Goal: Information Seeking & Learning: Learn about a topic

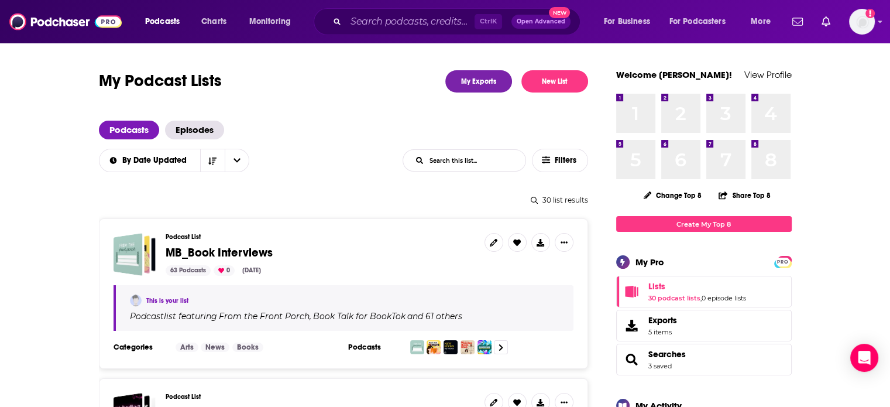
click at [466, 156] on input "List Search Input" at bounding box center [464, 160] width 122 height 21
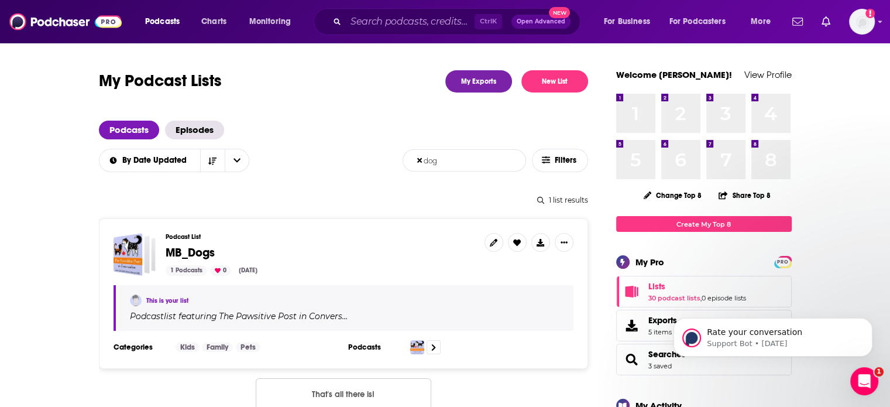
type input "dog"
click at [205, 246] on span "MB_Dogs" at bounding box center [190, 252] width 49 height 15
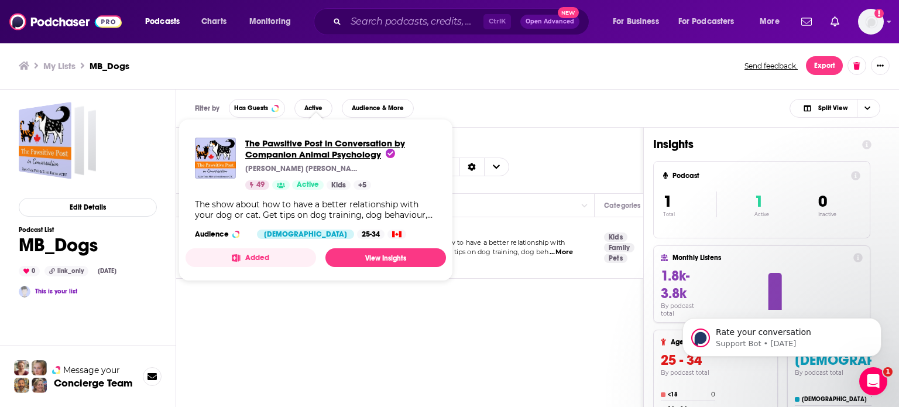
click at [304, 152] on span "The Pawsitive Post in Conversation by Companion Animal Psychology" at bounding box center [325, 149] width 160 height 22
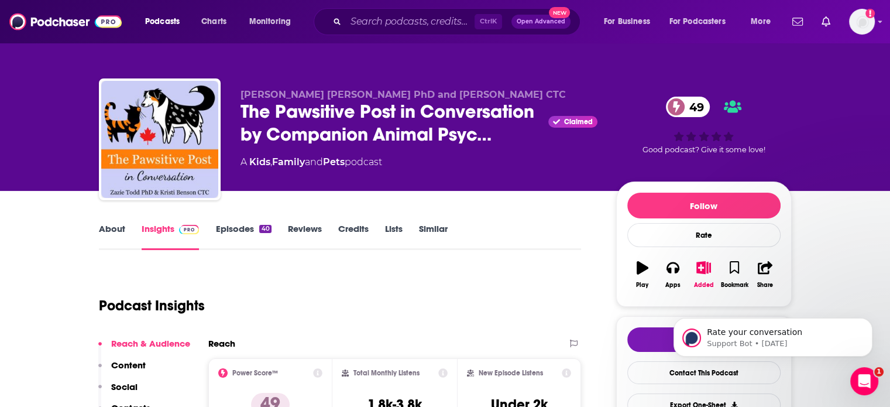
click at [433, 234] on link "Similar" at bounding box center [433, 236] width 29 height 27
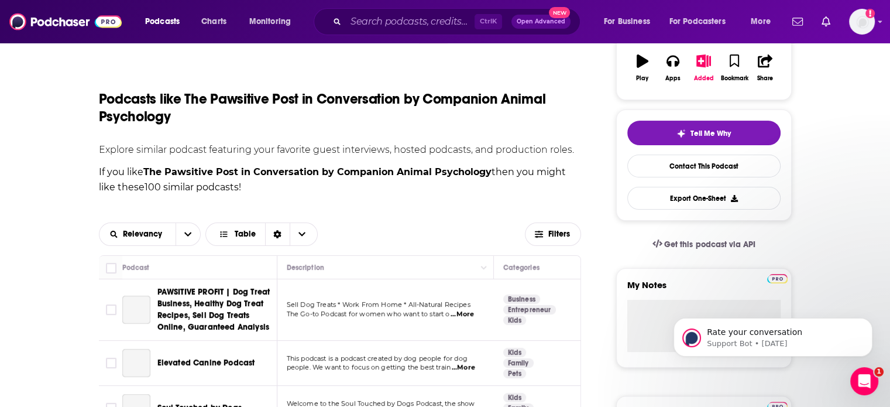
scroll to position [234, 0]
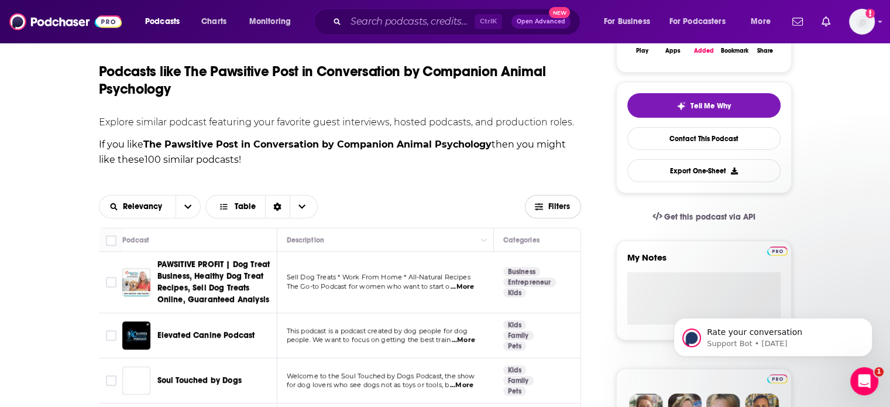
click at [568, 203] on span "Filters" at bounding box center [559, 207] width 23 height 8
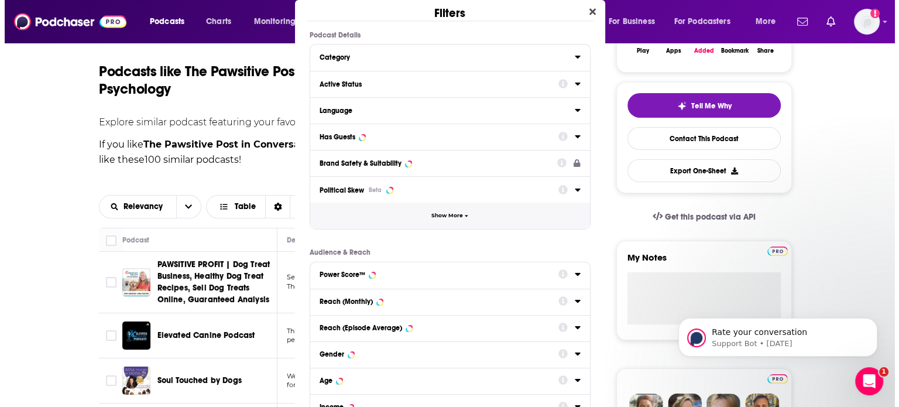
scroll to position [0, 0]
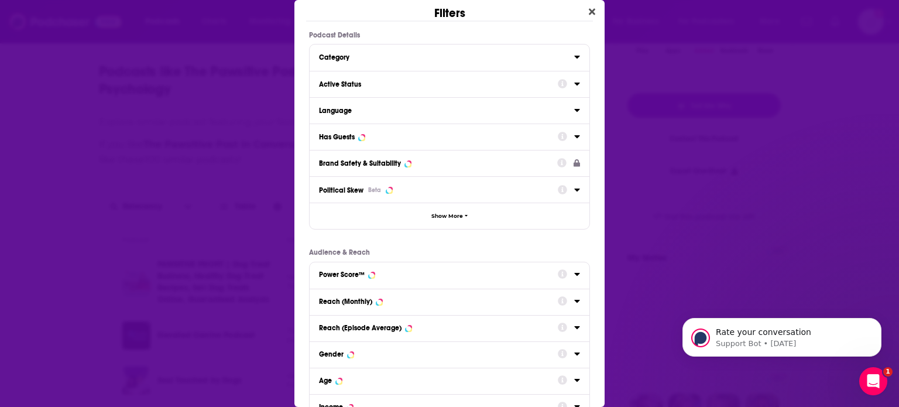
click at [397, 81] on div "Active Status" at bounding box center [434, 84] width 231 height 8
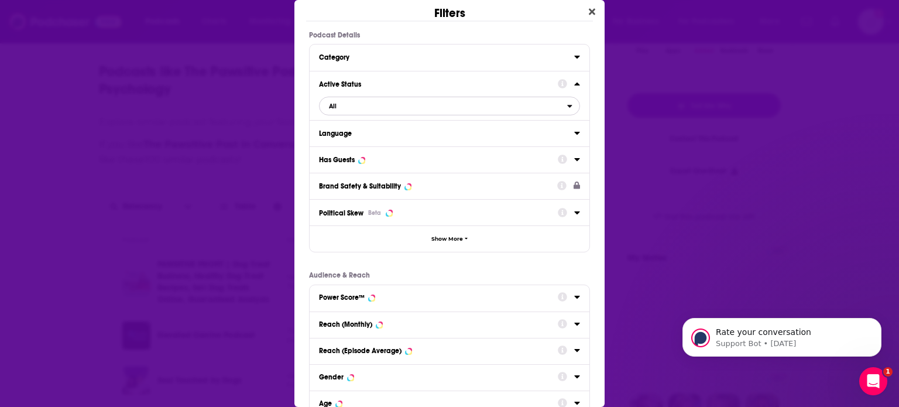
click at [509, 101] on span "All" at bounding box center [444, 105] width 248 height 15
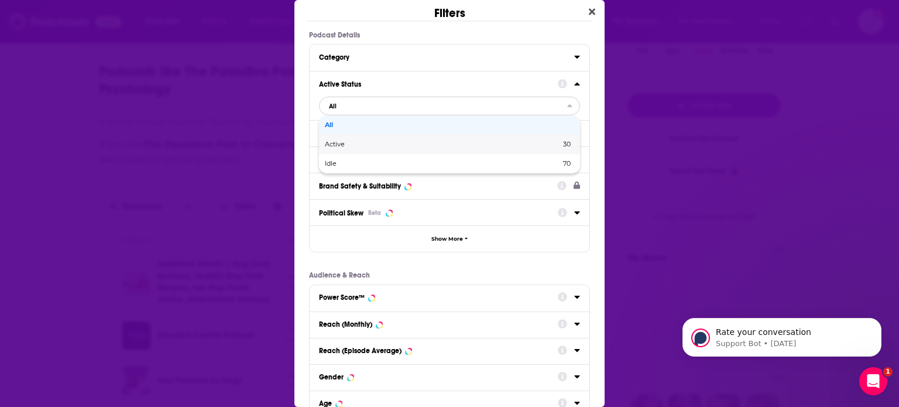
click at [334, 142] on span "Active" at bounding box center [389, 144] width 128 height 6
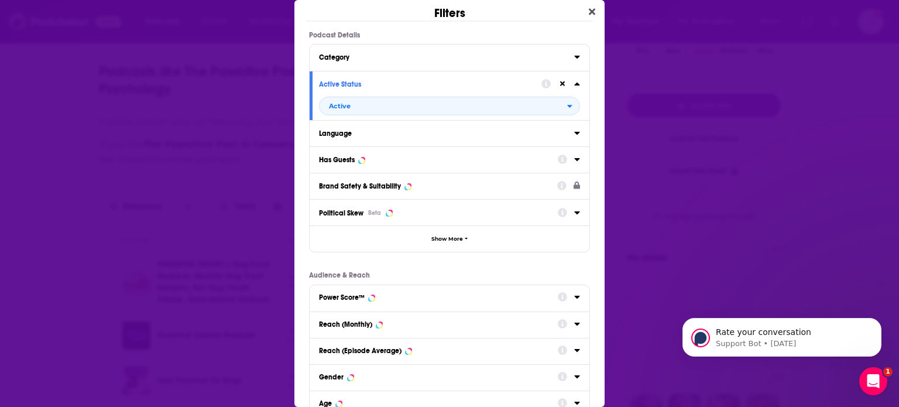
click at [574, 158] on icon "Dialog" at bounding box center [576, 159] width 5 height 3
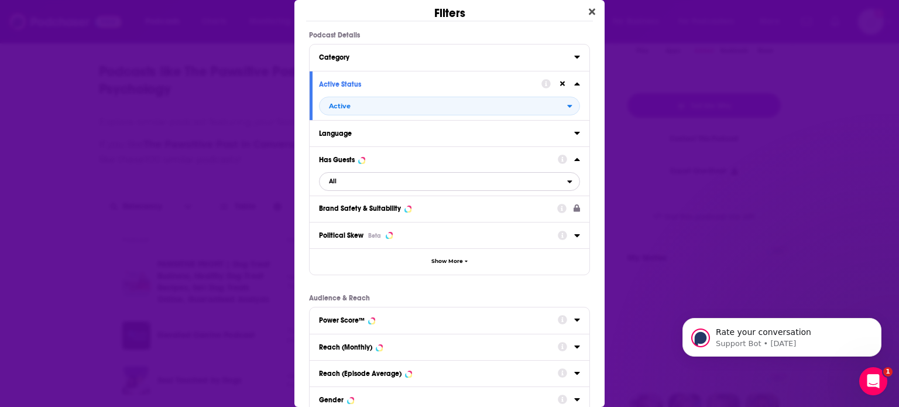
click at [345, 181] on span "All" at bounding box center [444, 181] width 248 height 15
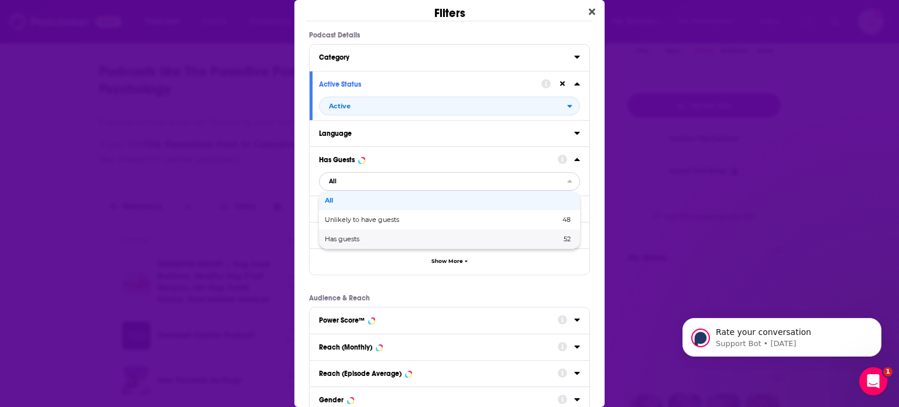
click at [342, 241] on span "Has guests" at bounding box center [392, 239] width 135 height 6
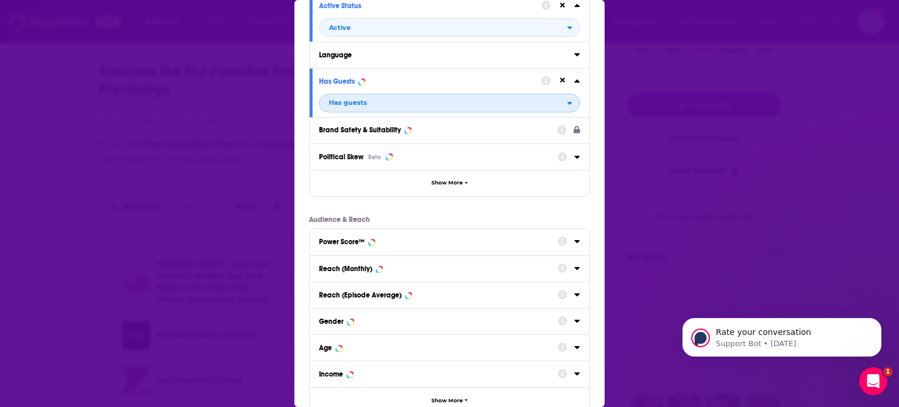
scroll to position [153, 0]
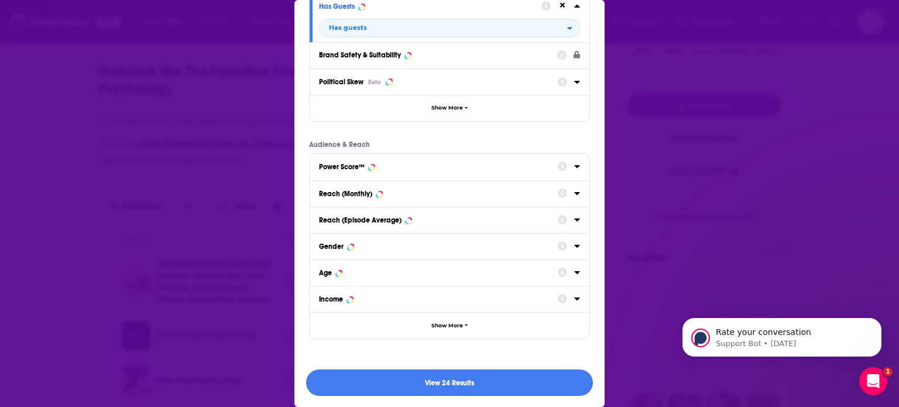
click at [480, 385] on button "View 24 Results" at bounding box center [449, 382] width 287 height 26
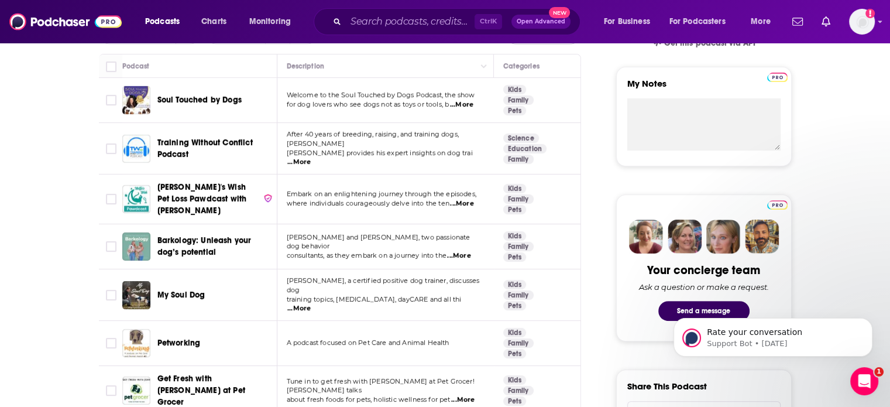
scroll to position [410, 0]
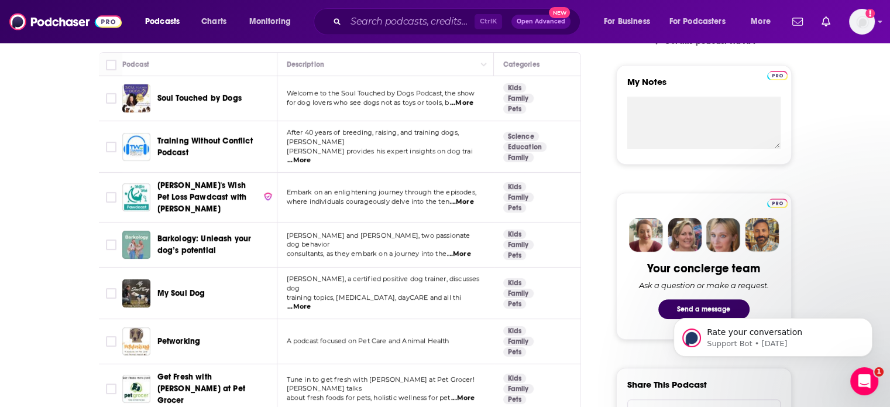
click at [464, 100] on span "...More" at bounding box center [461, 102] width 23 height 9
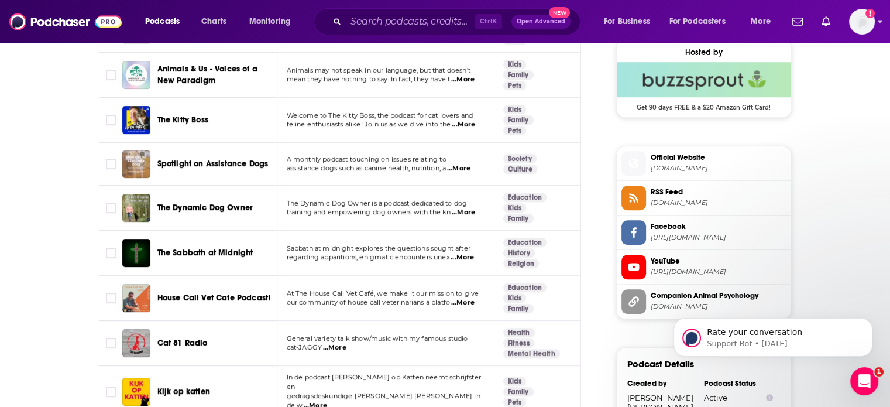
scroll to position [878, 0]
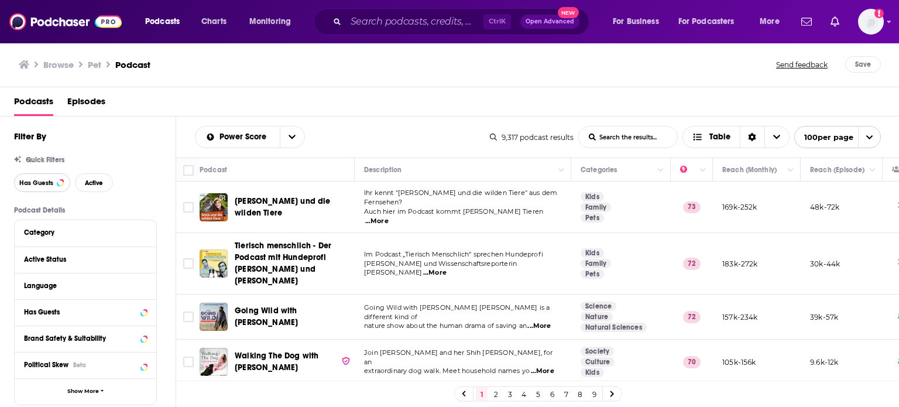
drag, startPoint x: 37, startPoint y: 183, endPoint x: 125, endPoint y: 187, distance: 87.9
click at [37, 182] on span "Has Guests" at bounding box center [36, 183] width 34 height 6
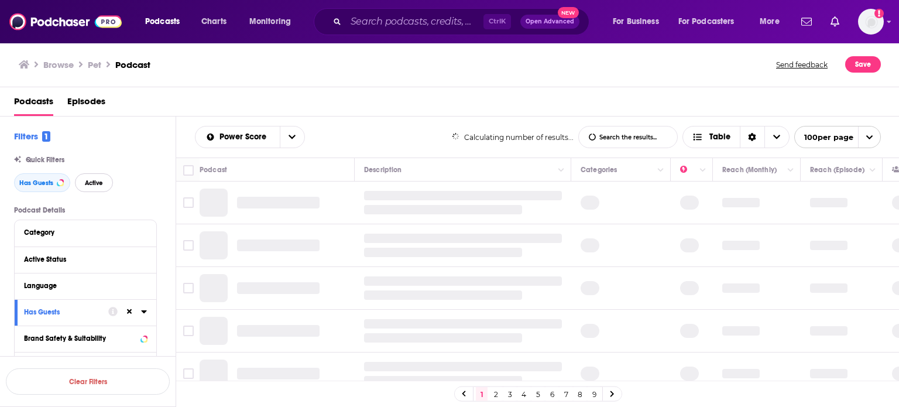
drag, startPoint x: 101, startPoint y: 186, endPoint x: 138, endPoint y: 235, distance: 61.9
click at [100, 185] on span "Active" at bounding box center [94, 183] width 18 height 6
click at [60, 292] on button "Language" at bounding box center [82, 285] width 117 height 15
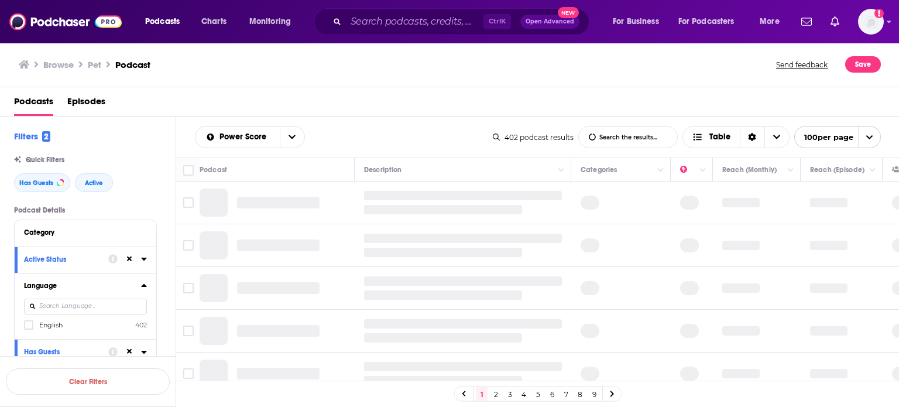
click at [30, 327] on icon at bounding box center [28, 324] width 7 height 7
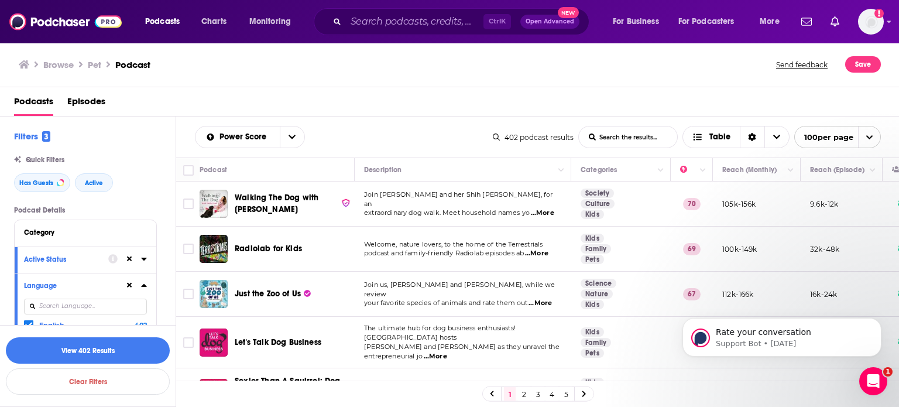
click at [550, 208] on span "...More" at bounding box center [542, 212] width 23 height 9
click at [383, 101] on div "Podcasts Episodes" at bounding box center [452, 104] width 876 height 24
click at [182, 202] on icon "Toggle select row" at bounding box center [188, 204] width 14 height 14
click at [188, 203] on input "Toggle select row" at bounding box center [188, 203] width 11 height 11
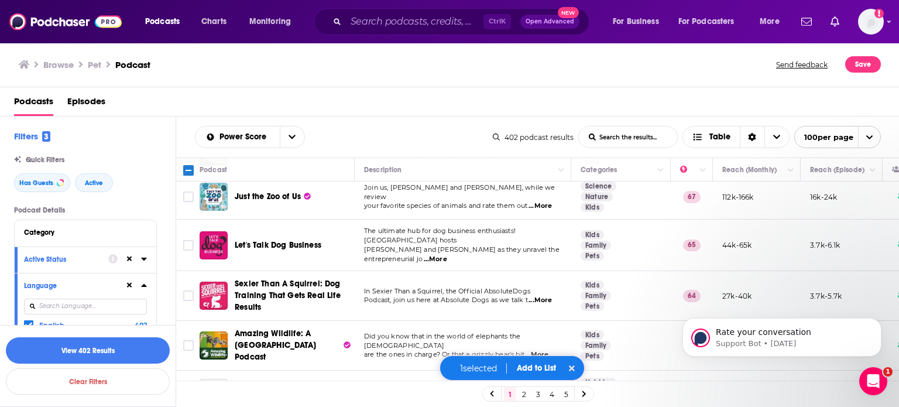
scroll to position [117, 0]
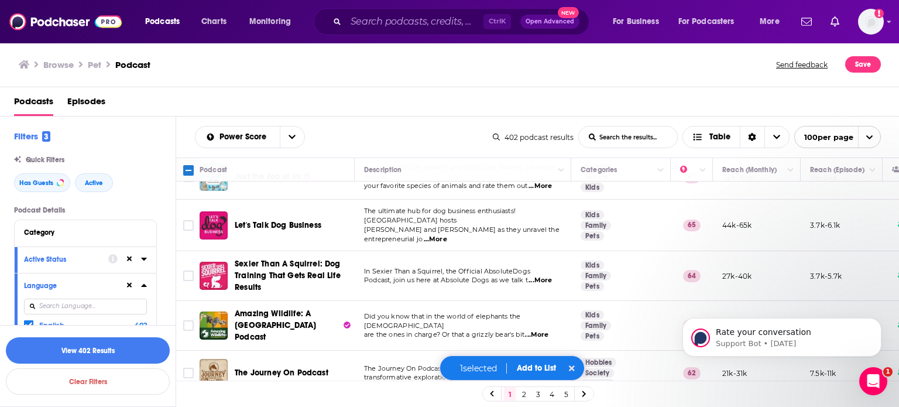
click at [447, 235] on span "...More" at bounding box center [435, 239] width 23 height 9
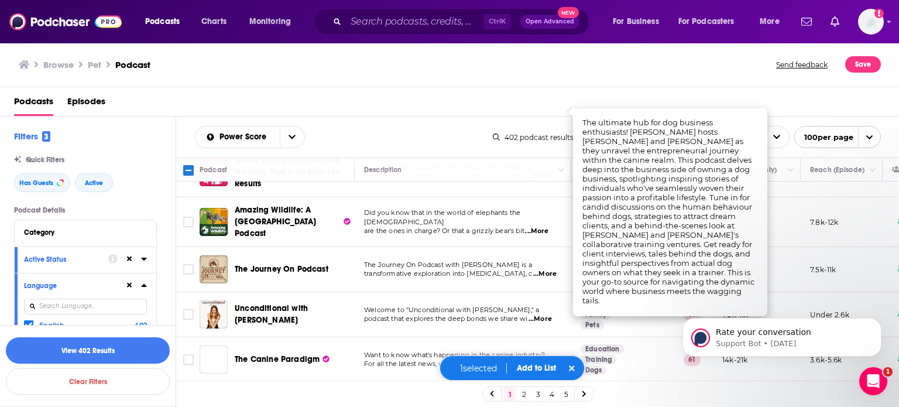
scroll to position [234, 0]
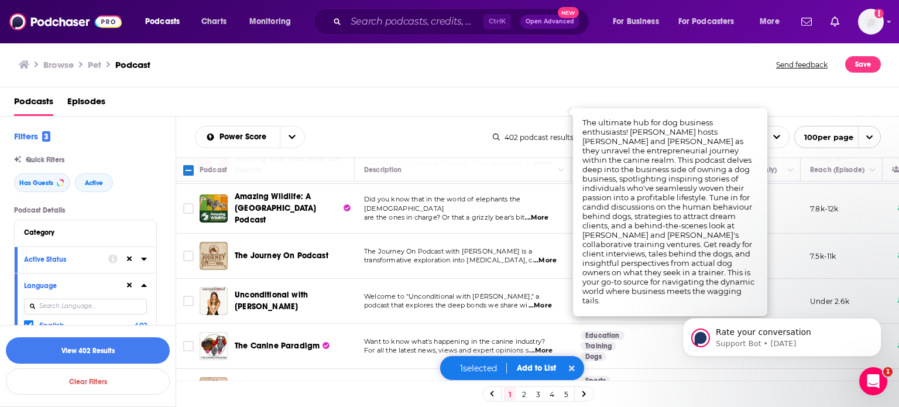
click at [548, 256] on span "...More" at bounding box center [544, 260] width 23 height 9
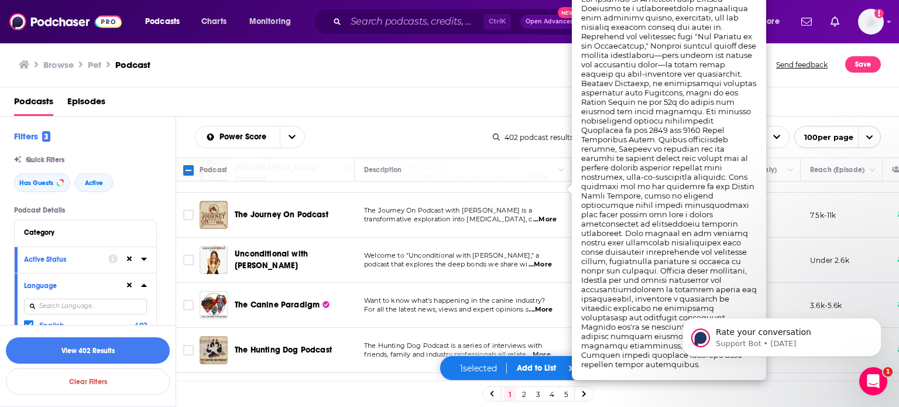
scroll to position [293, 0]
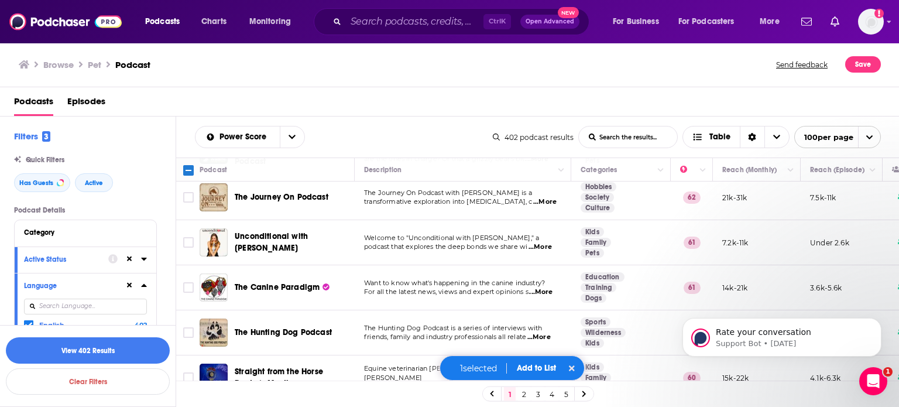
click at [546, 242] on span "...More" at bounding box center [540, 246] width 23 height 9
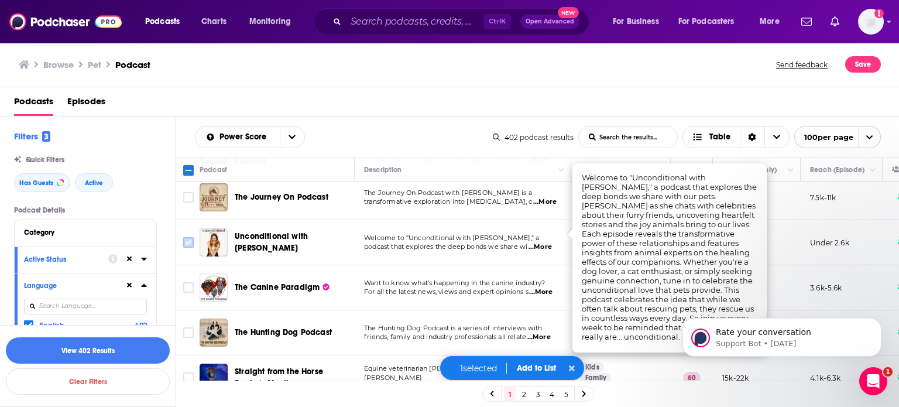
click at [187, 237] on input "Toggle select row" at bounding box center [188, 242] width 11 height 11
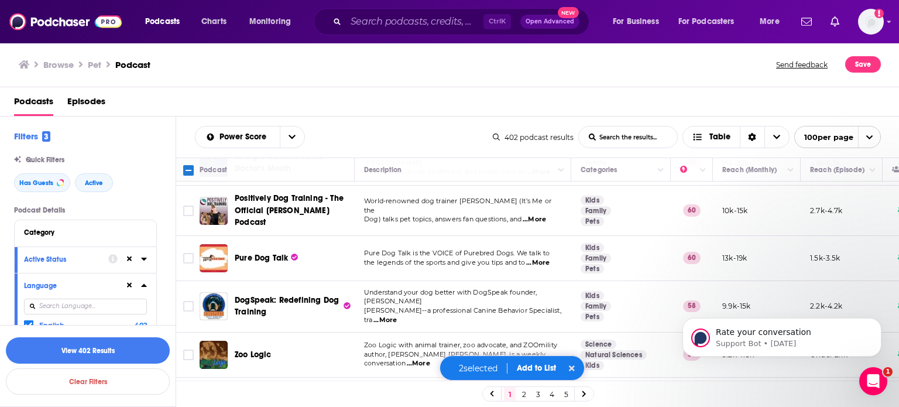
scroll to position [527, 0]
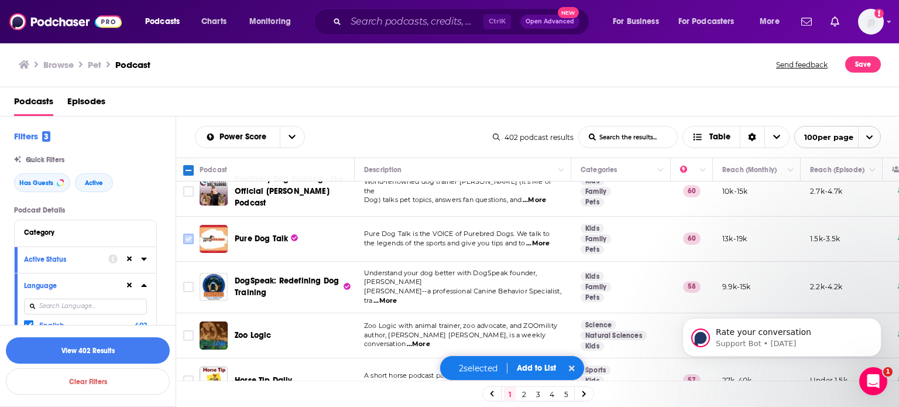
click at [184, 234] on input "Toggle select row" at bounding box center [188, 239] width 11 height 11
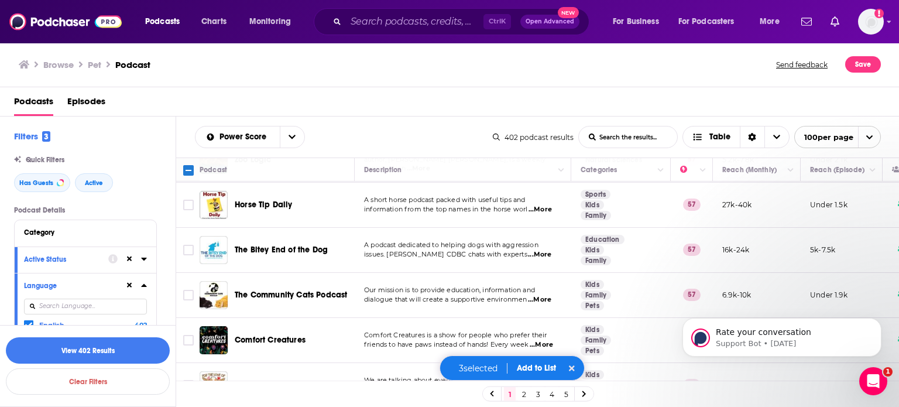
scroll to position [761, 0]
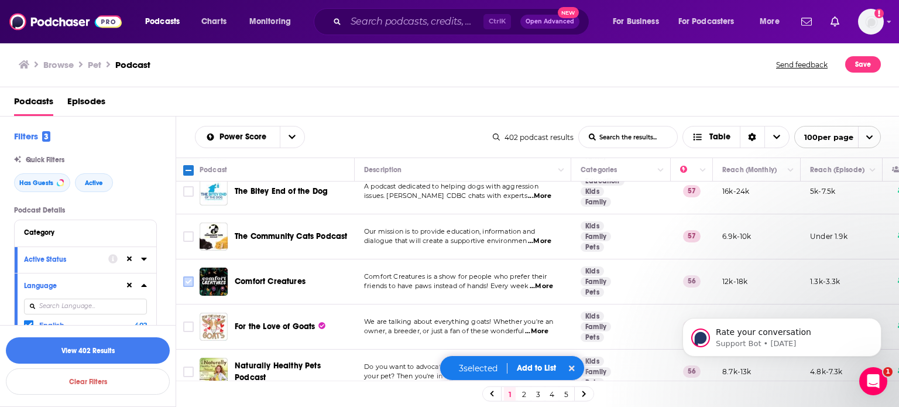
click at [192, 276] on input "Toggle select row" at bounding box center [188, 281] width 11 height 11
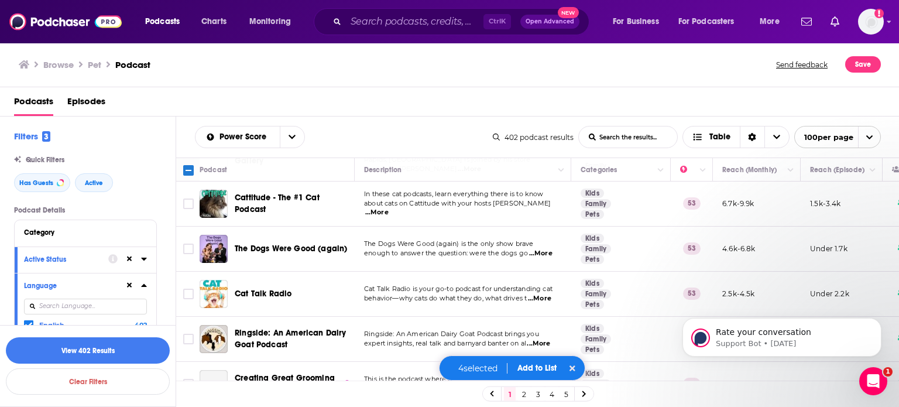
scroll to position [1392, 0]
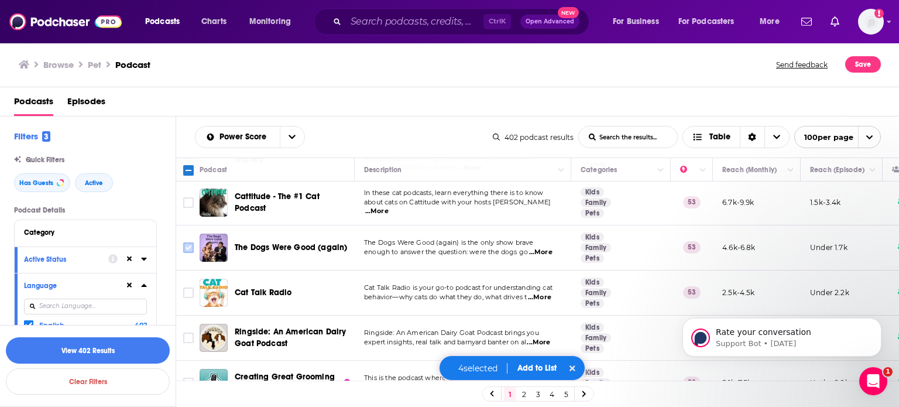
click at [188, 242] on input "Toggle select row" at bounding box center [188, 247] width 11 height 11
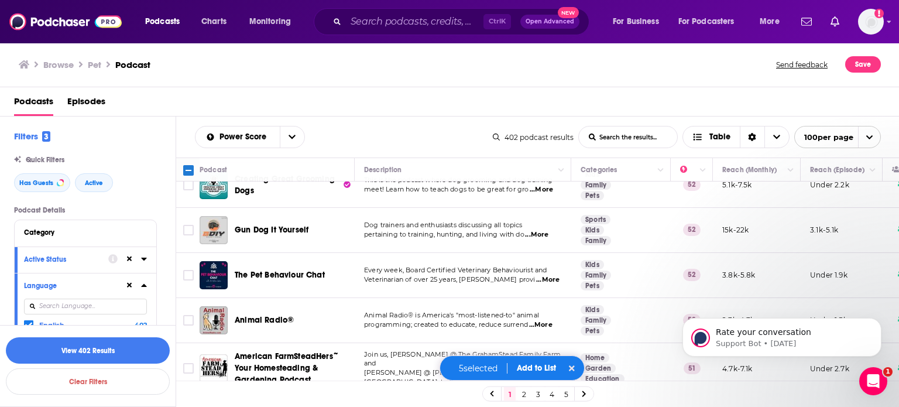
scroll to position [1627, 0]
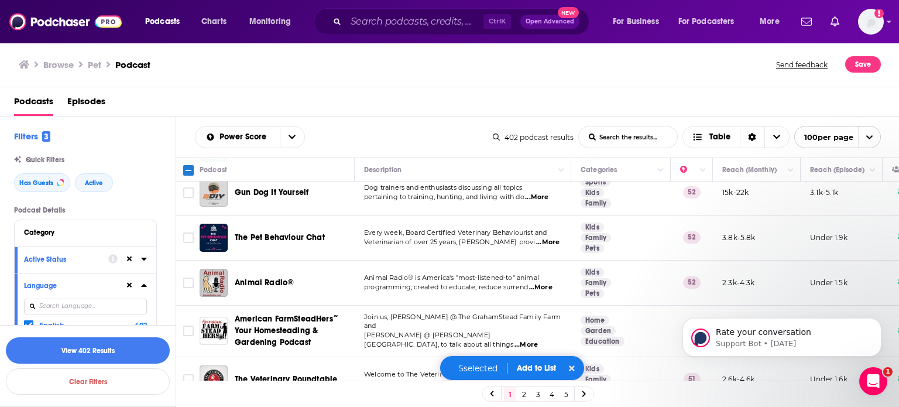
click at [549, 283] on span "...More" at bounding box center [540, 287] width 23 height 9
click at [186, 277] on input "Toggle select row" at bounding box center [188, 282] width 11 height 11
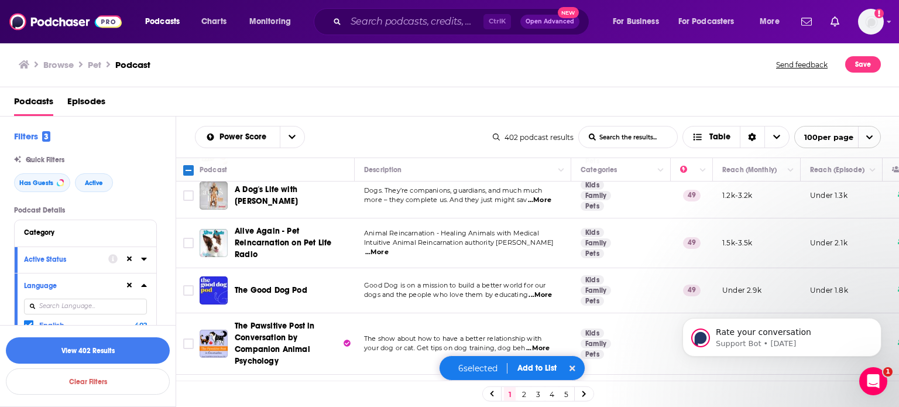
scroll to position [2671, 0]
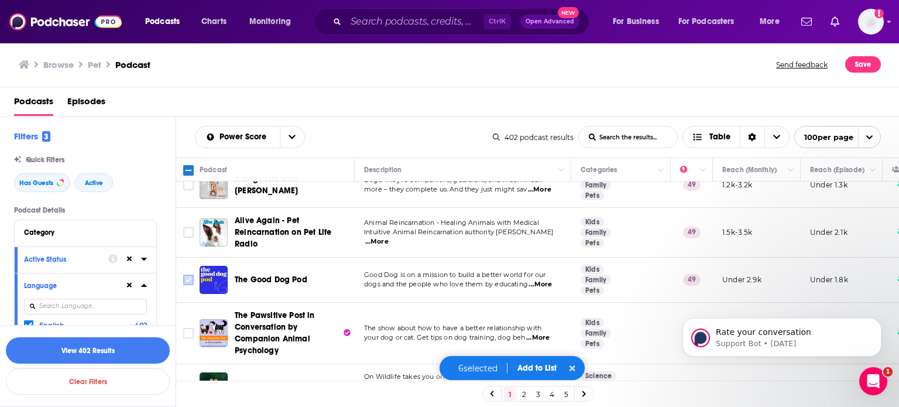
click at [189, 275] on input "Toggle select row" at bounding box center [188, 280] width 11 height 11
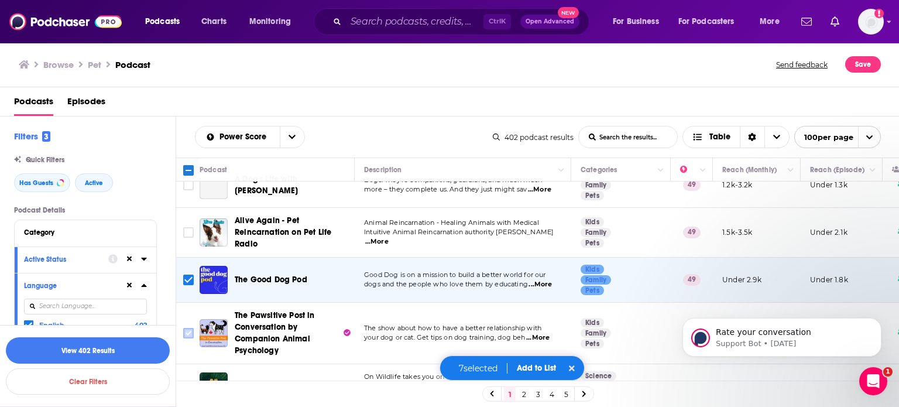
click at [190, 328] on input "Toggle select row" at bounding box center [188, 333] width 11 height 11
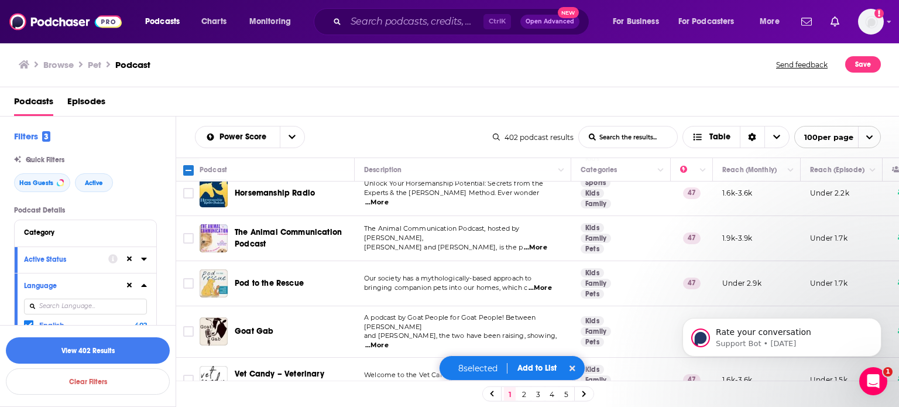
scroll to position [3135, 0]
click at [190, 278] on input "Toggle select row" at bounding box center [188, 283] width 11 height 11
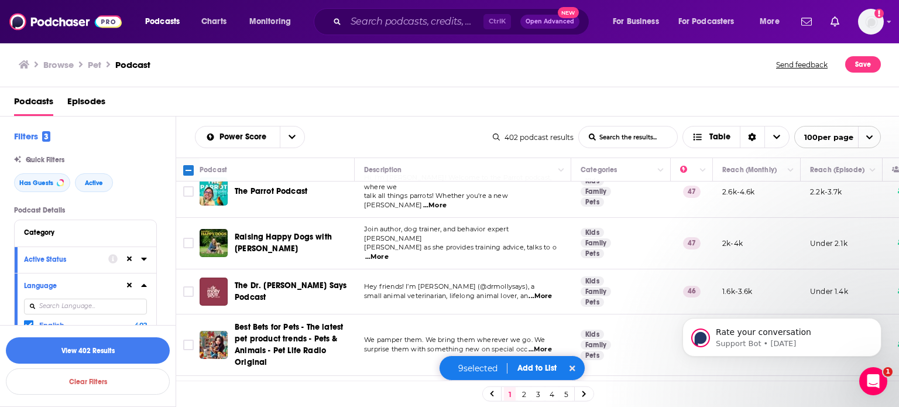
scroll to position [3586, 0]
click at [548, 290] on span "...More" at bounding box center [540, 294] width 23 height 9
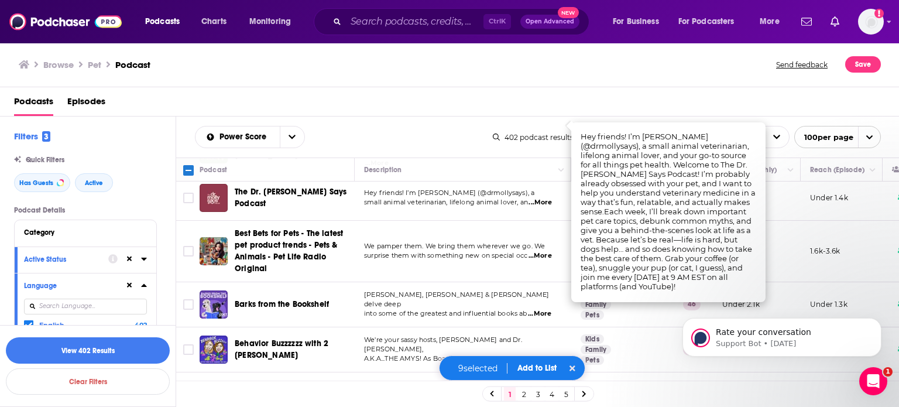
scroll to position [3678, 0]
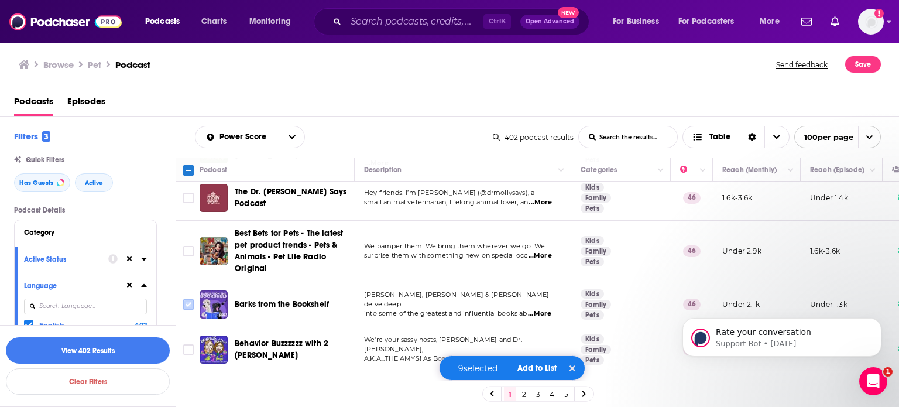
click at [187, 299] on input "Toggle select row" at bounding box center [188, 304] width 11 height 11
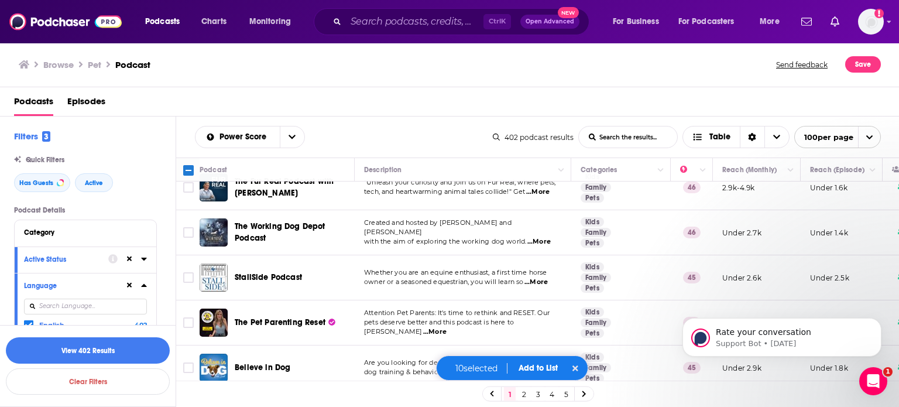
scroll to position [4085, 0]
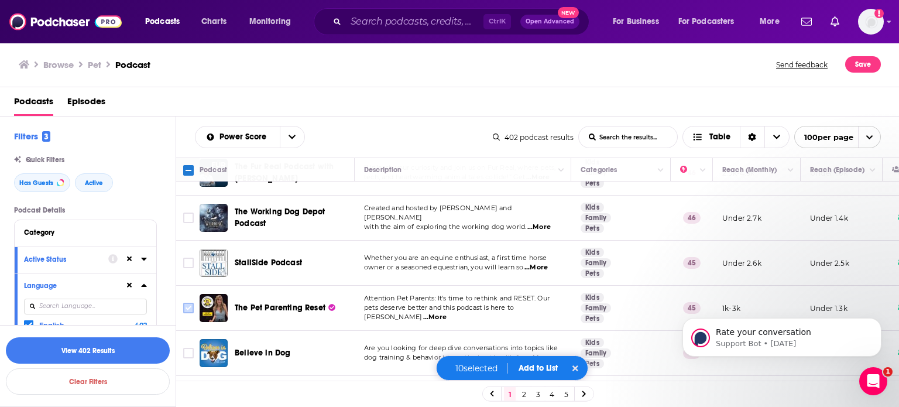
click at [190, 303] on input "Toggle select row" at bounding box center [188, 308] width 11 height 11
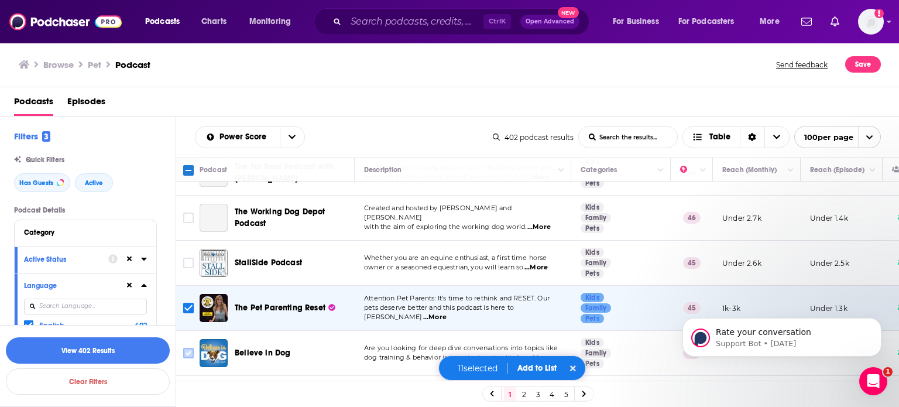
click at [188, 348] on input "Toggle select row" at bounding box center [188, 353] width 11 height 11
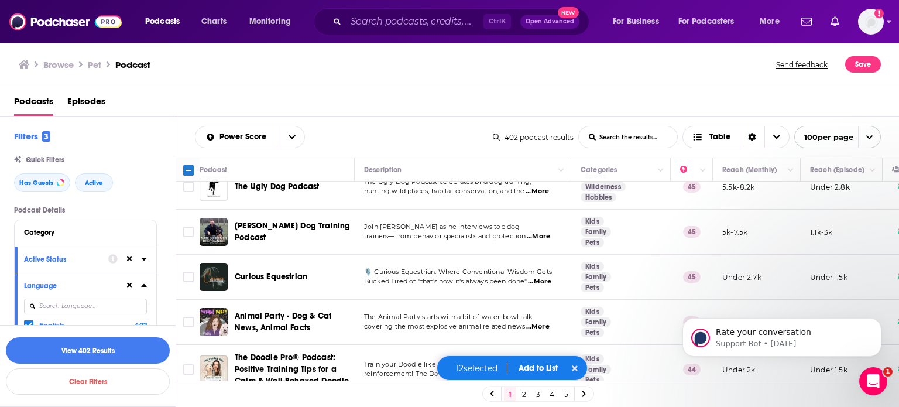
scroll to position [4317, 0]
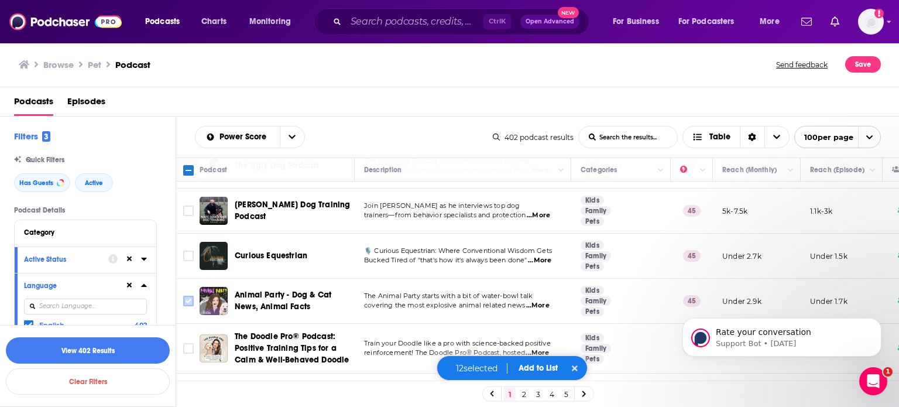
click at [188, 296] on input "Toggle select row" at bounding box center [188, 301] width 11 height 11
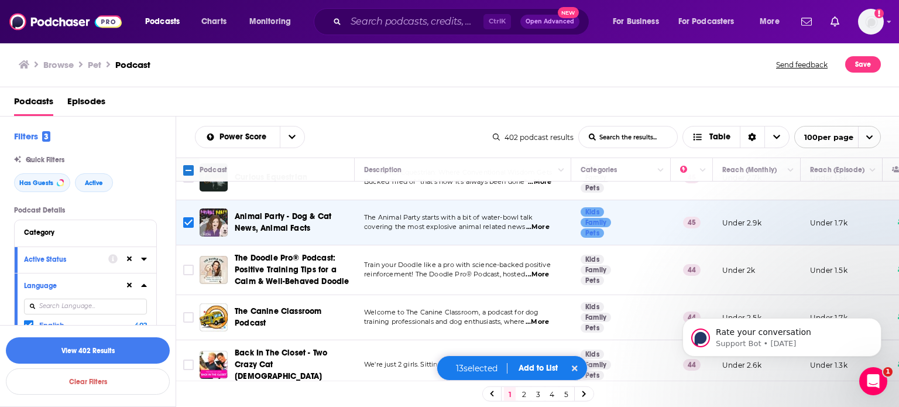
scroll to position [4414, 0]
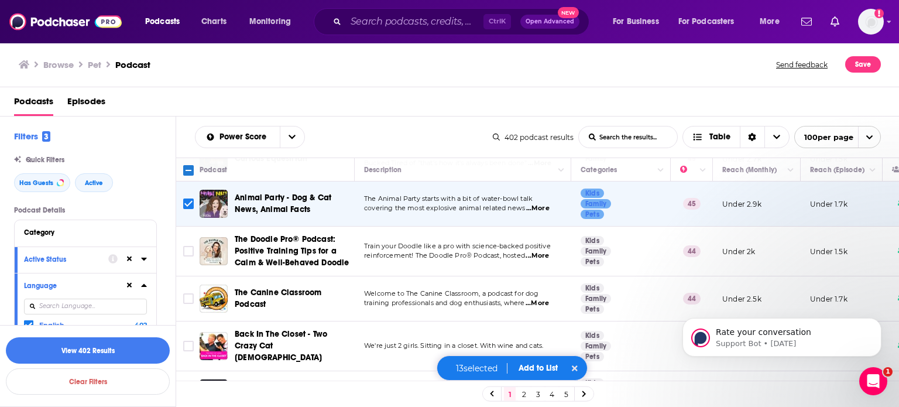
click at [523, 368] on button "Add to List" at bounding box center [538, 368] width 58 height 10
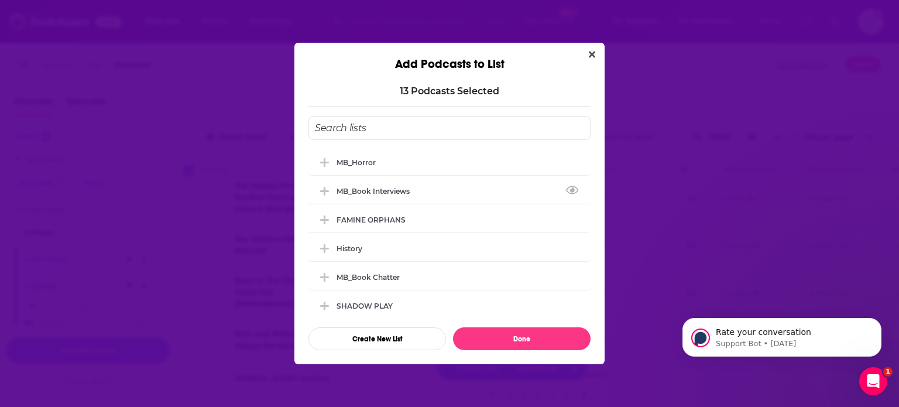
click at [388, 198] on div "MB_Book Interviews" at bounding box center [449, 191] width 282 height 26
click at [324, 189] on icon "Add Podcast To List" at bounding box center [324, 191] width 9 height 11
click at [319, 187] on span "Add Podcast To List" at bounding box center [324, 190] width 11 height 11
click at [594, 51] on icon "Close" at bounding box center [592, 54] width 6 height 9
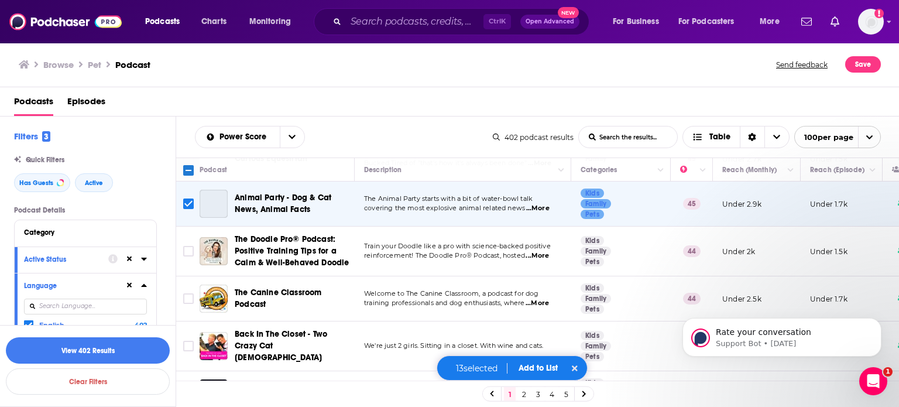
click at [551, 367] on button "Add to List" at bounding box center [538, 368] width 58 height 10
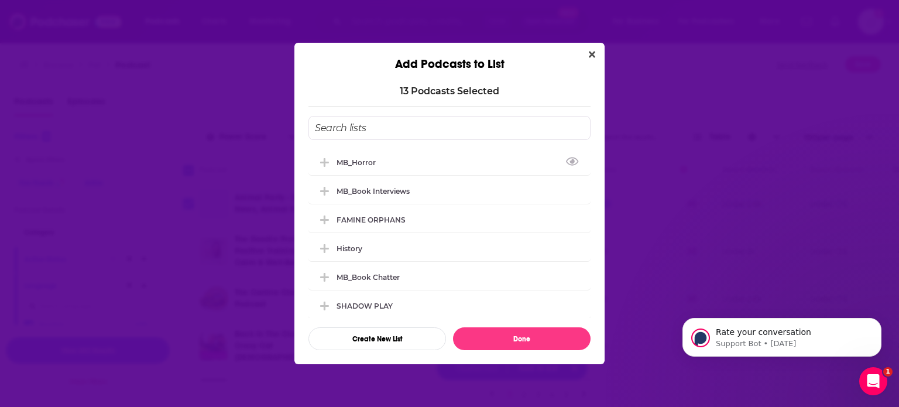
click at [410, 123] on input "Add Podcast To List" at bounding box center [449, 128] width 282 height 24
click at [363, 155] on div "MB_Dogs" at bounding box center [449, 162] width 282 height 26
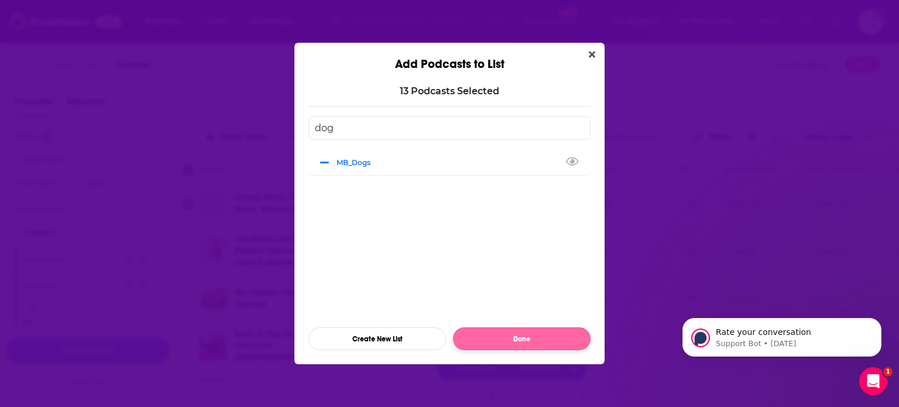
type input "dog"
click at [535, 340] on button "Done" at bounding box center [522, 338] width 138 height 23
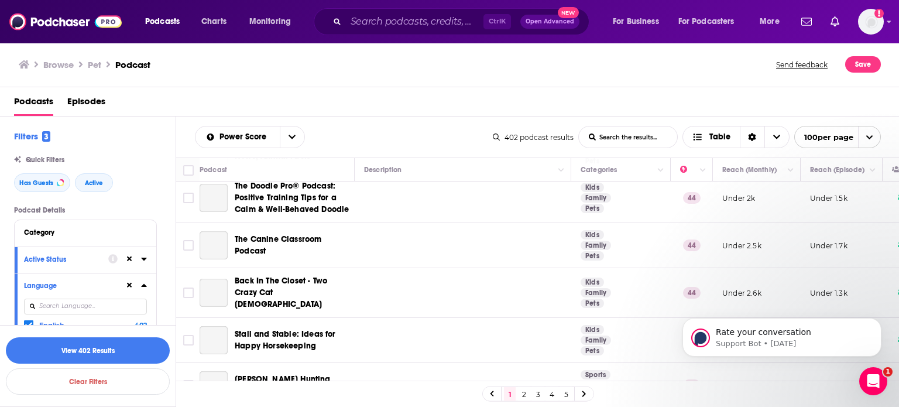
click at [524, 395] on link "2" at bounding box center [524, 394] width 12 height 14
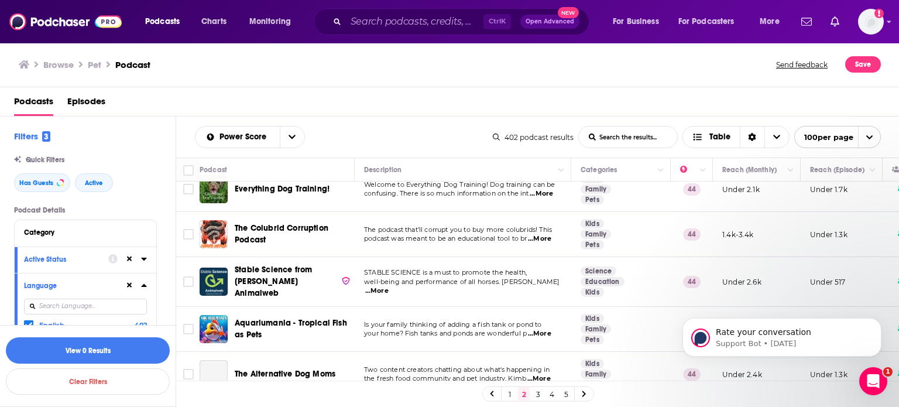
scroll to position [176, 0]
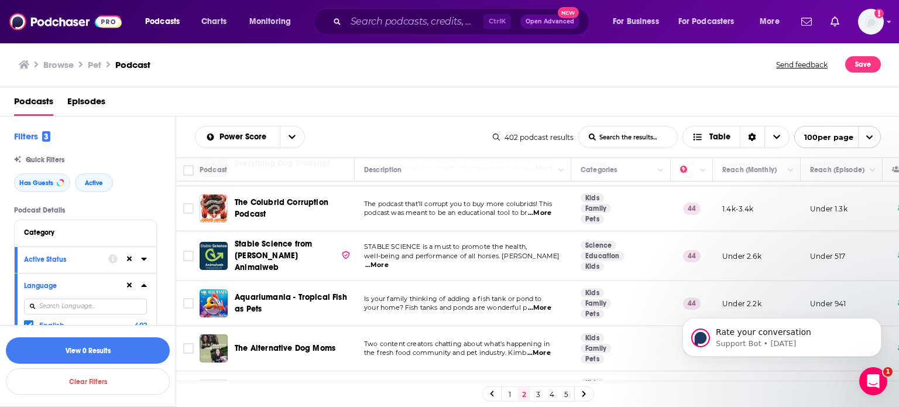
click at [721, 371] on html "Rate your conversation Support Bot • [DATE]" at bounding box center [782, 334] width 234 height 82
